Goal: Information Seeking & Learning: Learn about a topic

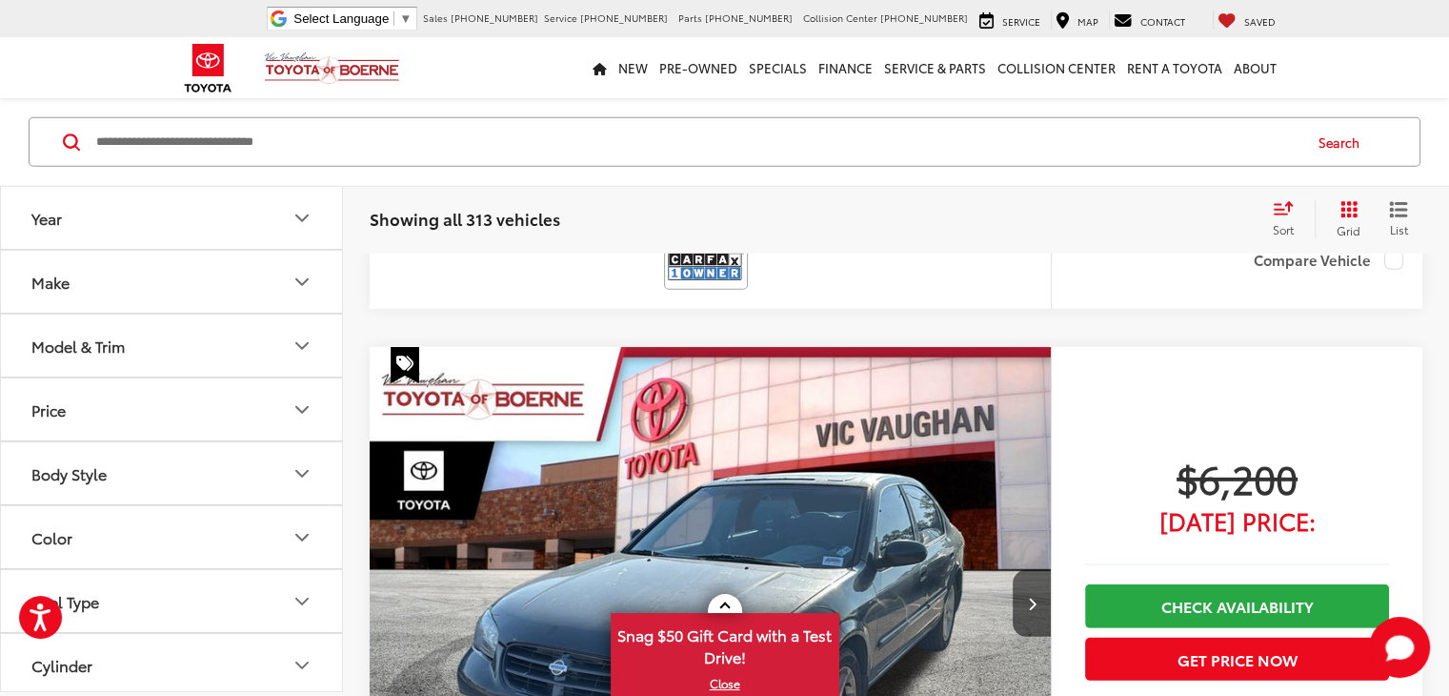
scroll to position [5530, 0]
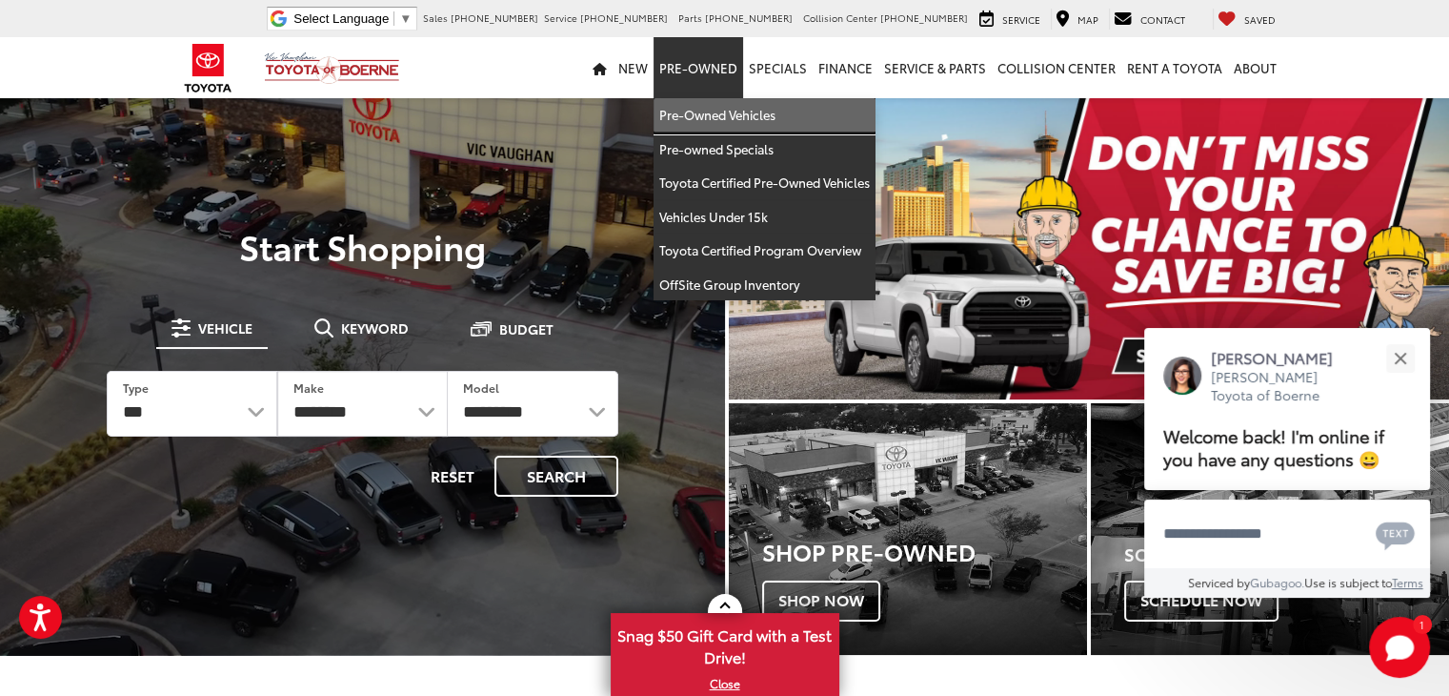
click at [705, 128] on link "Pre-Owned Vehicles" at bounding box center [765, 115] width 222 height 34
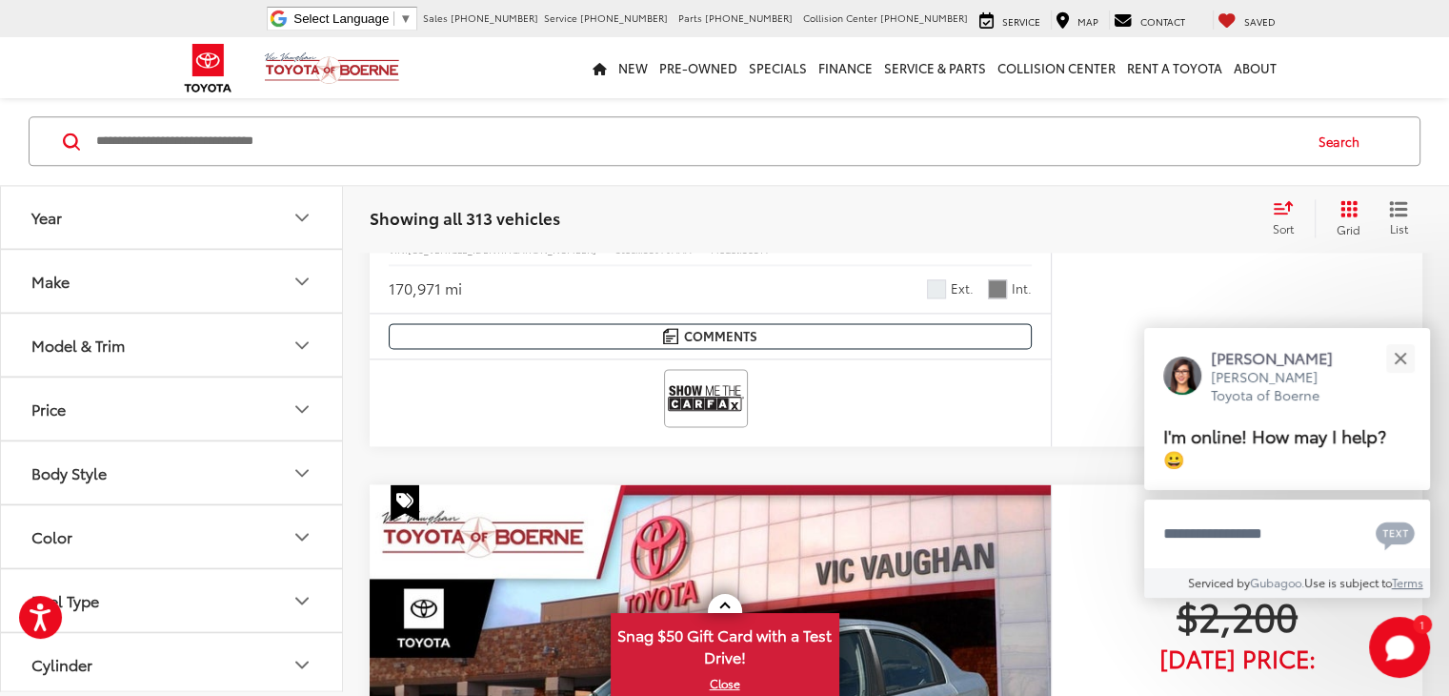
scroll to position [2620, 0]
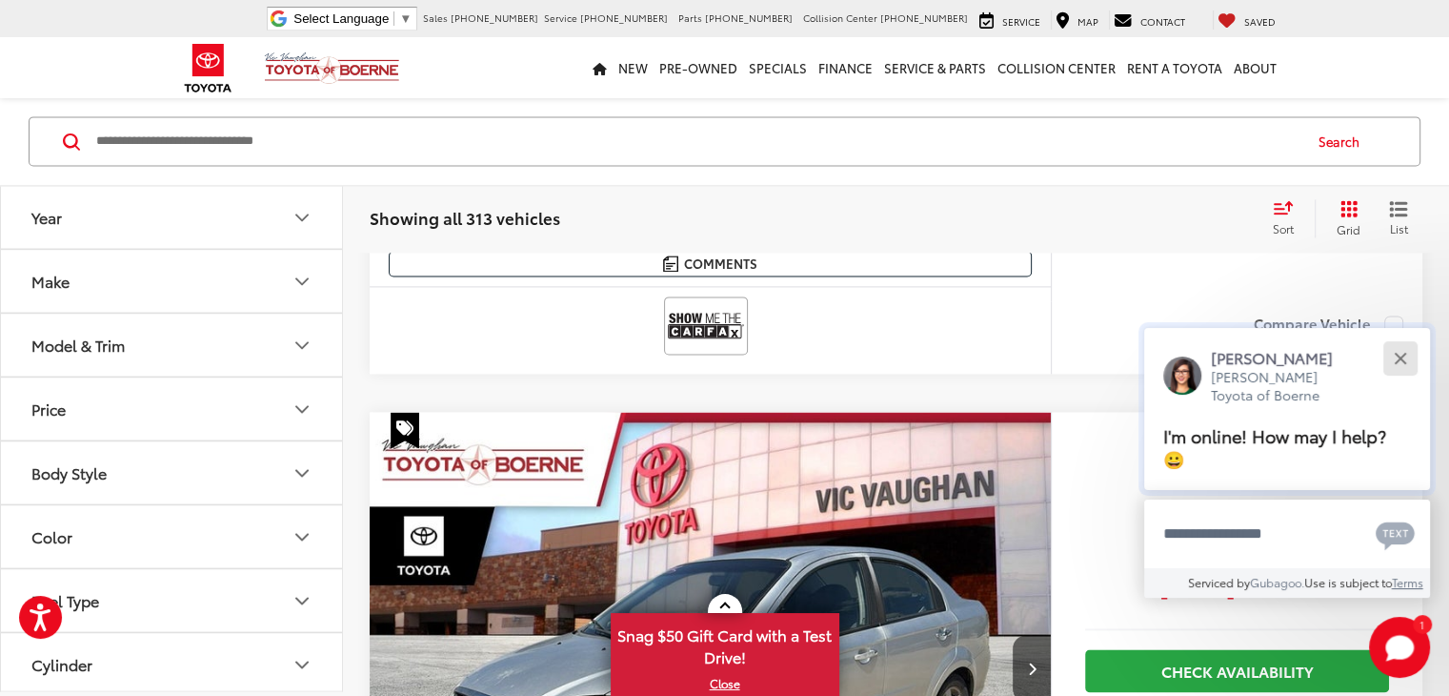
click at [1396, 354] on div "Close" at bounding box center [1400, 358] width 12 height 12
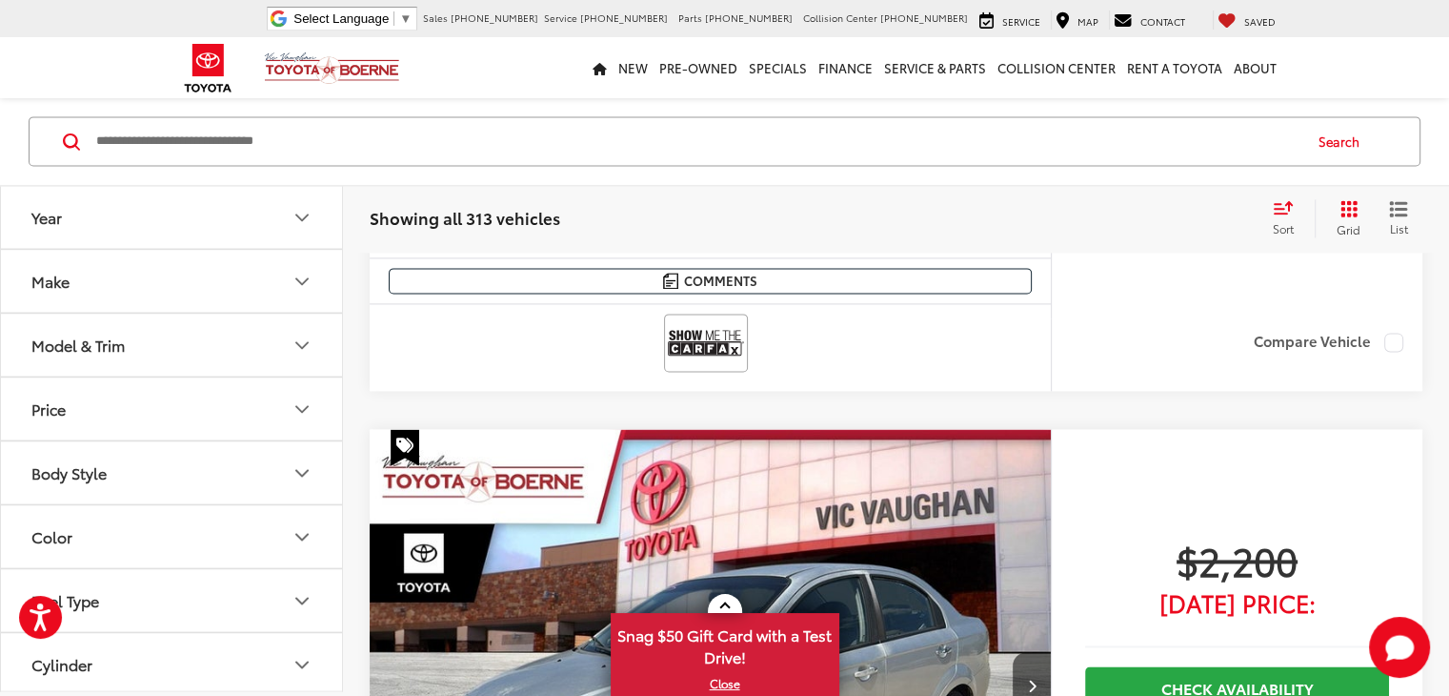
scroll to position [2676, 0]
